Goal: Find specific page/section: Find specific page/section

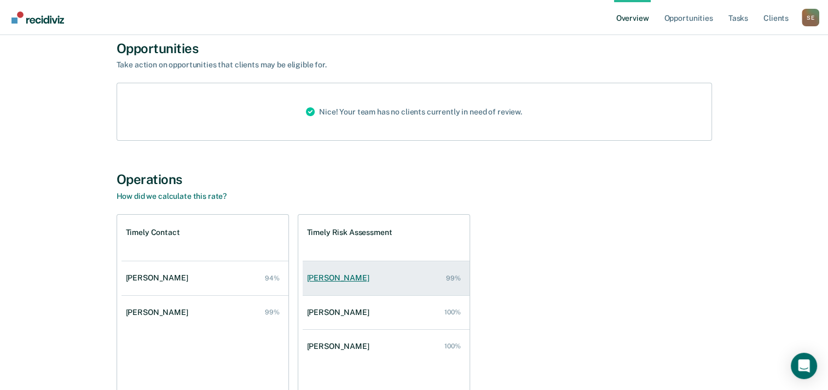
scroll to position [109, 0]
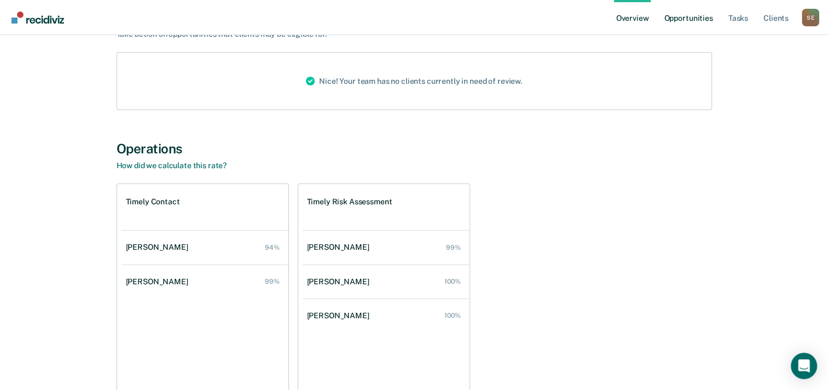
click at [699, 16] on link "Opportunities" at bounding box center [687, 17] width 53 height 35
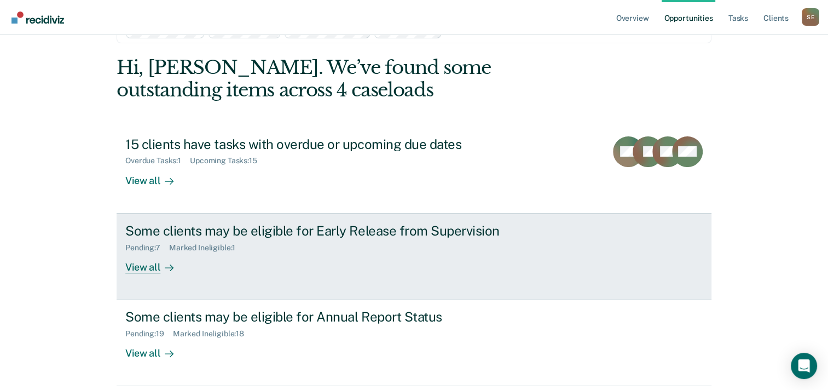
scroll to position [75, 0]
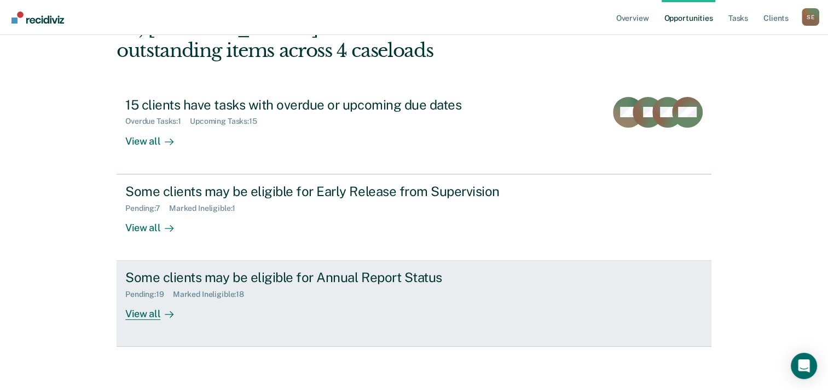
click at [149, 311] on div "View all" at bounding box center [155, 309] width 61 height 21
